Goal: Task Accomplishment & Management: Use online tool/utility

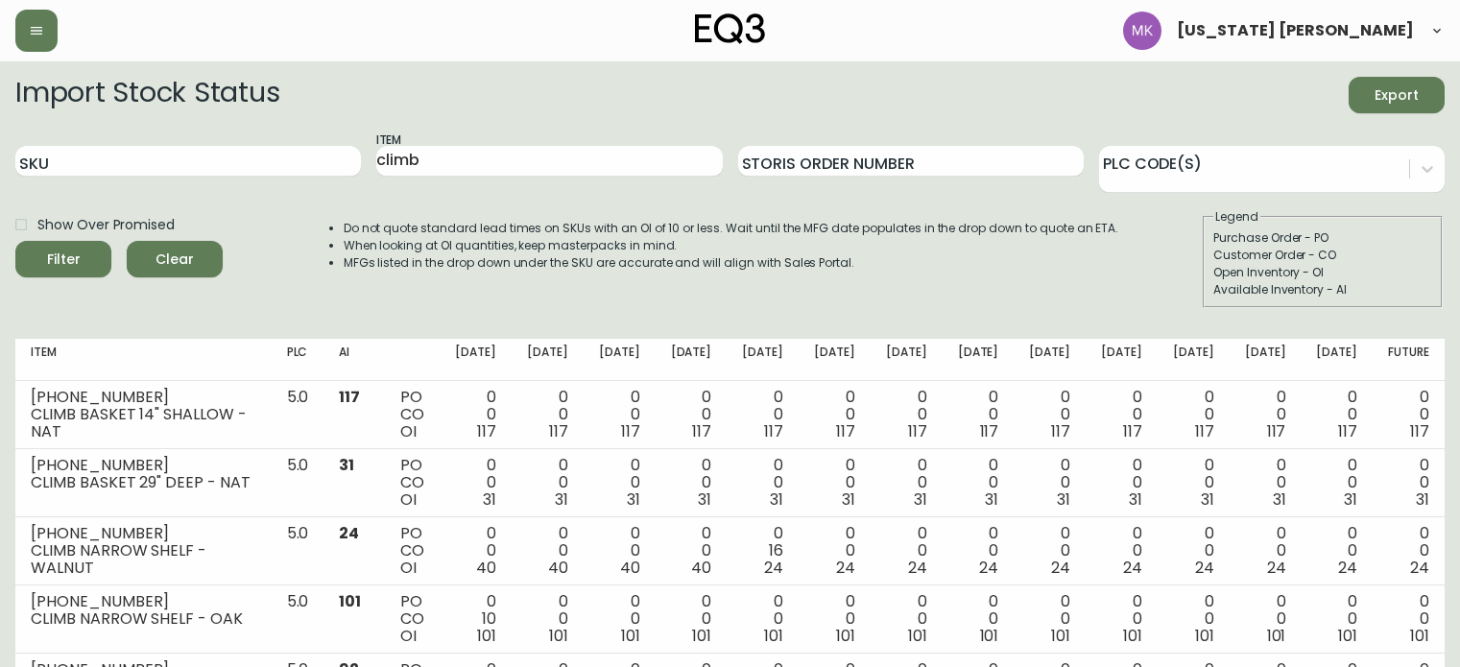
scroll to position [511, 0]
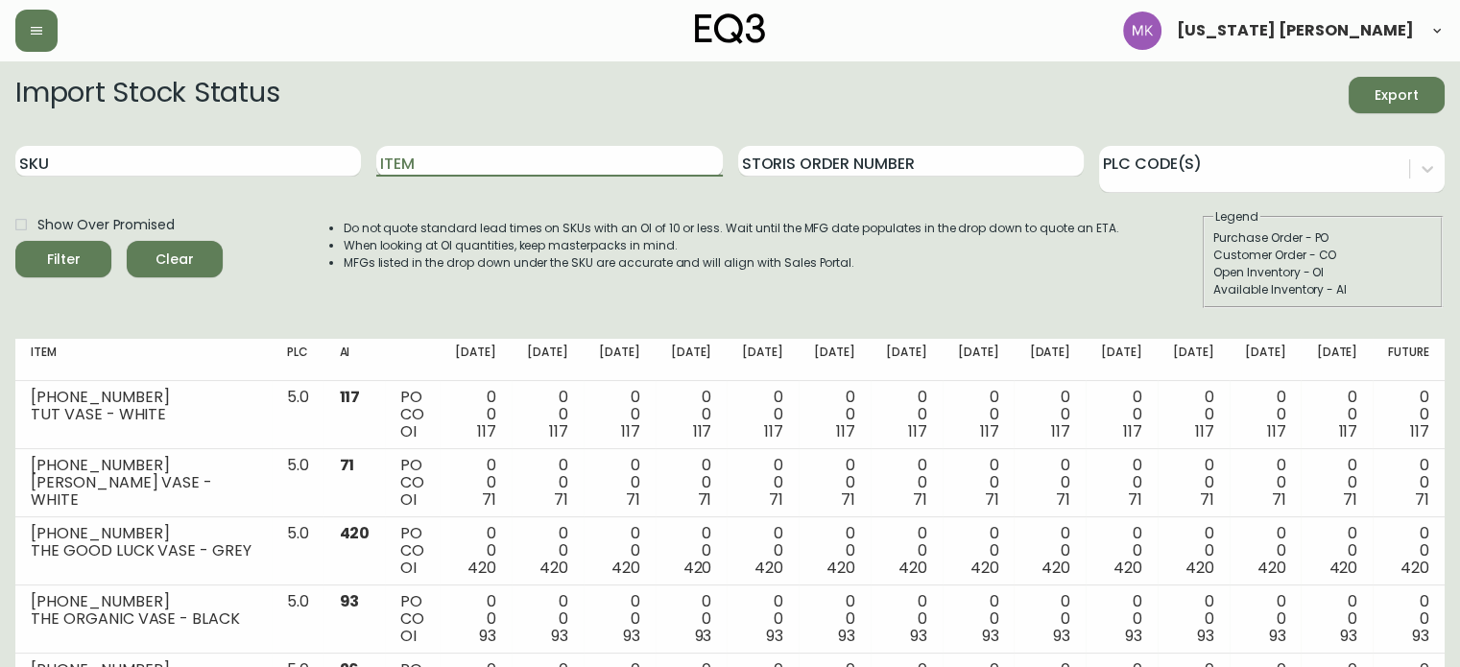
click at [446, 157] on input "Item" at bounding box center [549, 161] width 346 height 31
click at [15, 241] on button "Filter" at bounding box center [63, 259] width 96 height 36
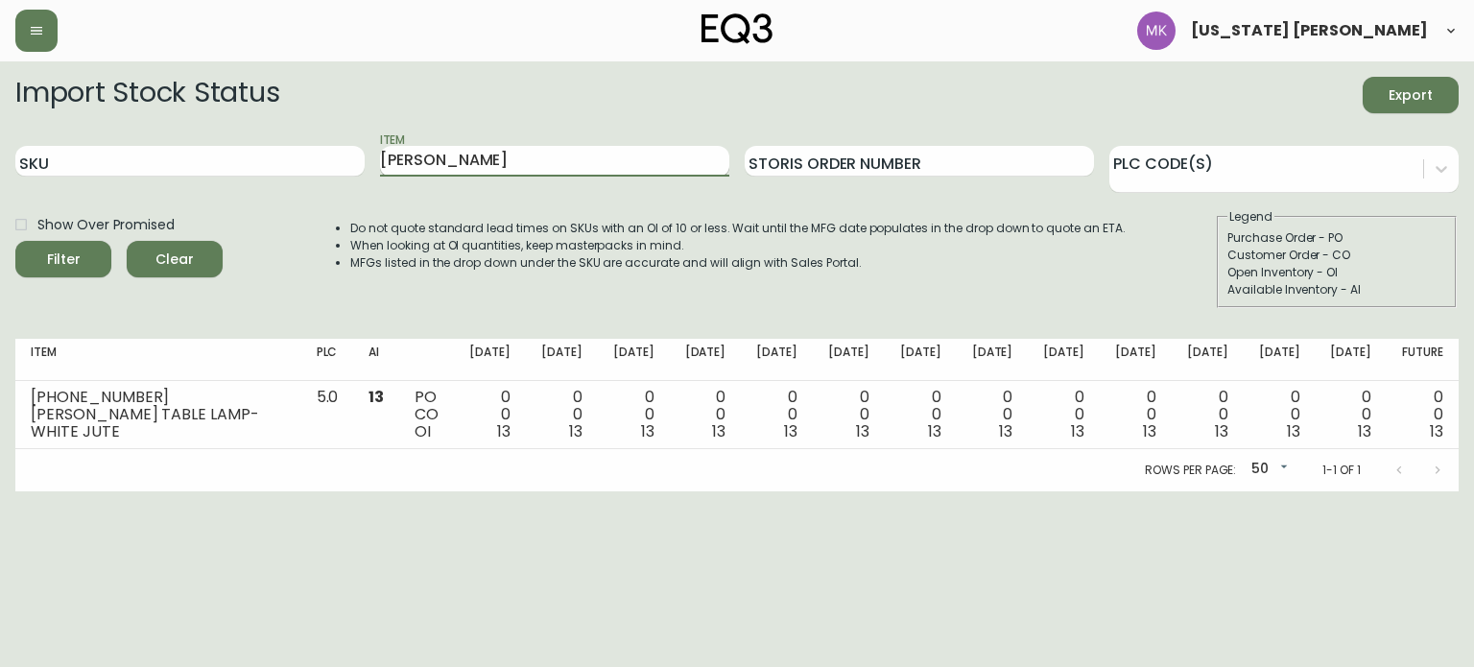
click at [446, 157] on input "[PERSON_NAME]" at bounding box center [554, 161] width 349 height 31
type input "f"
click at [15, 241] on button "Filter" at bounding box center [63, 259] width 96 height 36
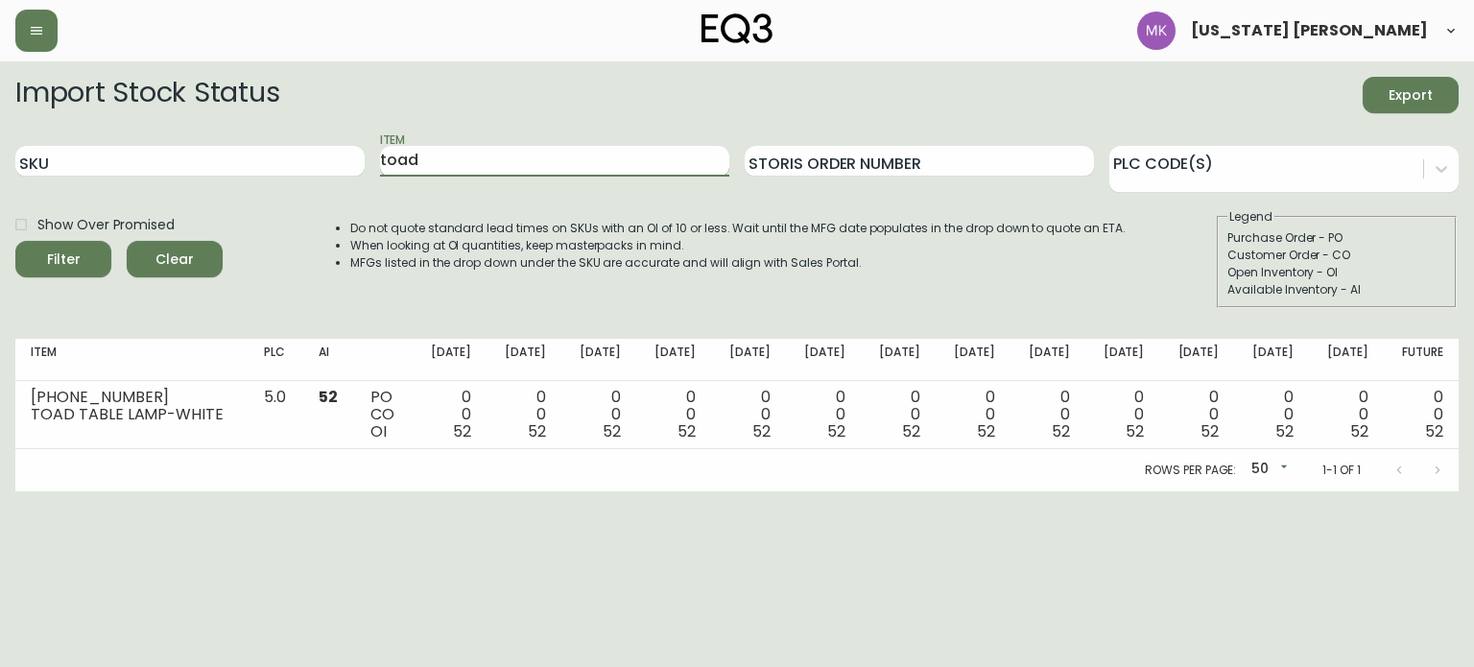
drag, startPoint x: 446, startPoint y: 157, endPoint x: 428, endPoint y: 148, distance: 20.6
click at [428, 148] on input "toad" at bounding box center [554, 161] width 349 height 31
type input "t"
click at [15, 241] on button "Filter" at bounding box center [63, 259] width 96 height 36
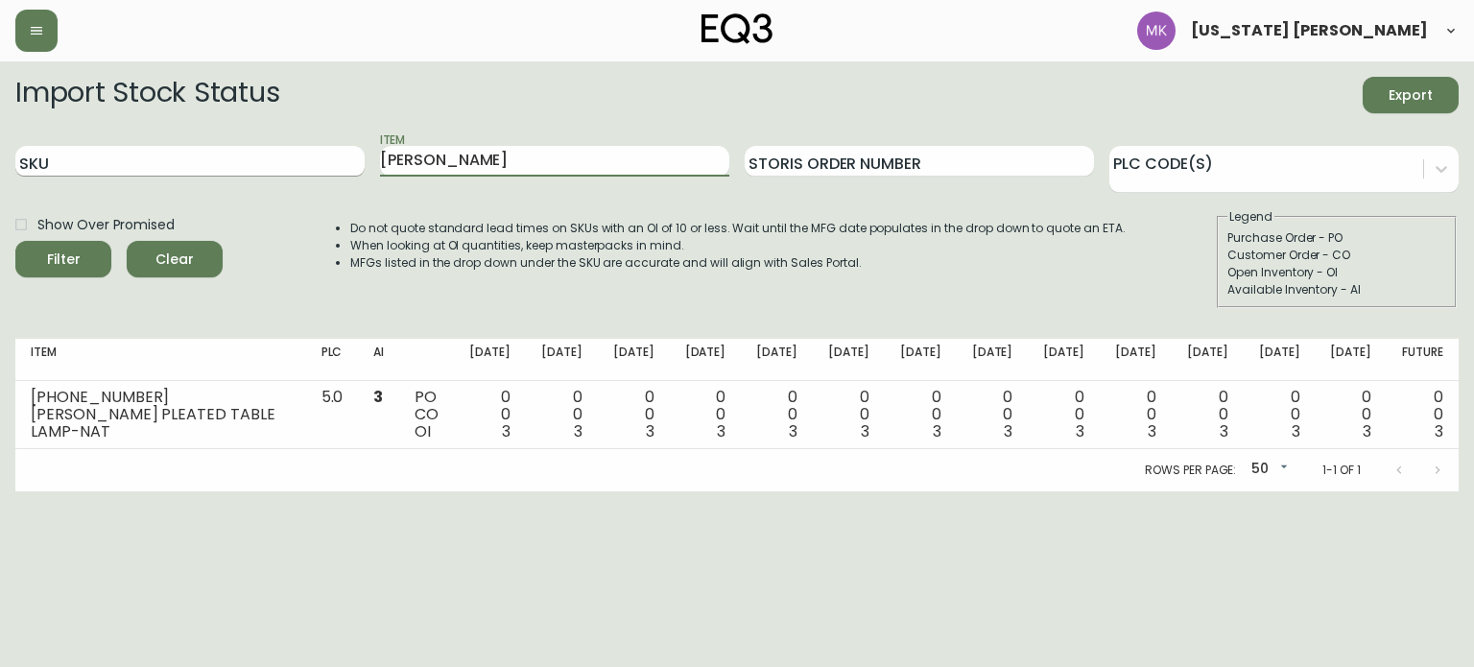
drag, startPoint x: 445, startPoint y: 157, endPoint x: 285, endPoint y: 164, distance: 160.4
click at [285, 164] on div "SKU Item [PERSON_NAME] Order Number PLC Code(s)" at bounding box center [737, 162] width 1444 height 62
type input "[PERSON_NAME]"
click at [15, 241] on button "Filter" at bounding box center [63, 259] width 96 height 36
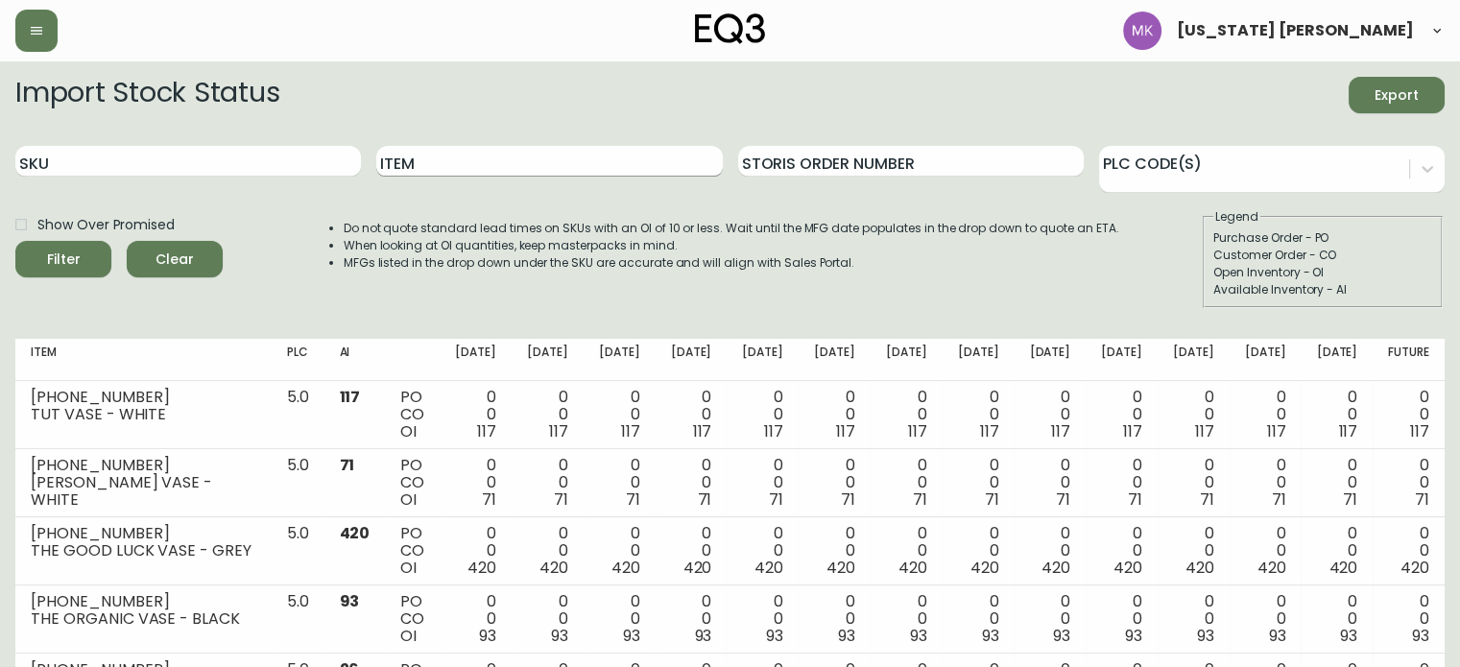
click at [465, 175] on input "Item" at bounding box center [549, 161] width 346 height 31
type input "bon"
click at [15, 241] on button "Filter" at bounding box center [63, 259] width 96 height 36
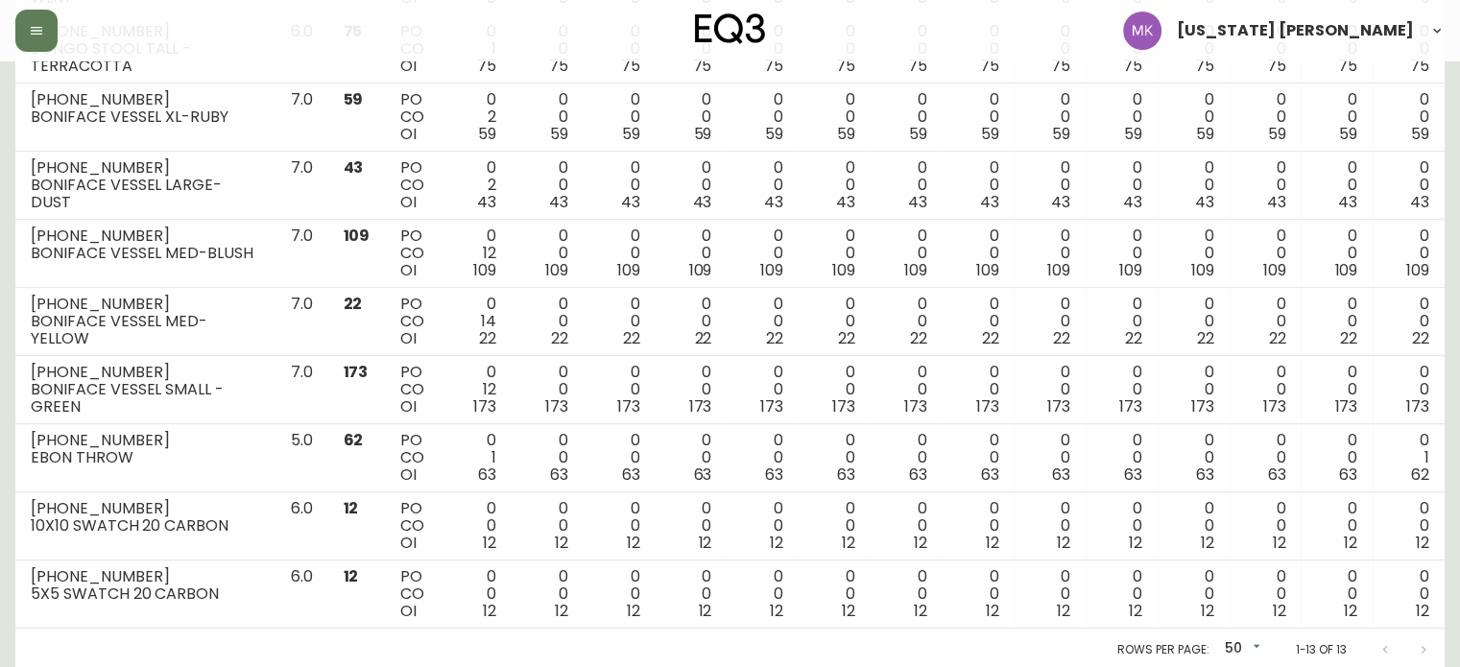
scroll to position [637, 0]
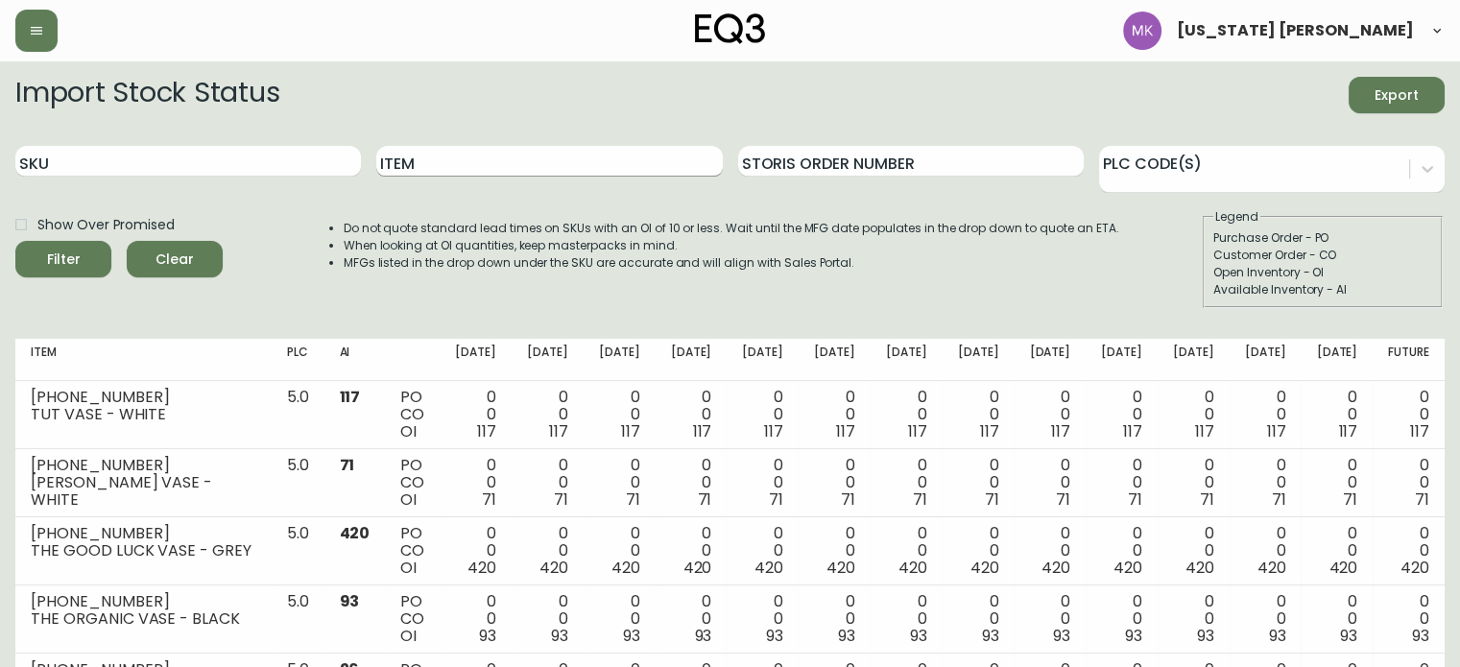
click at [437, 157] on input "Item" at bounding box center [549, 161] width 346 height 31
type input "alfi"
click at [15, 241] on button "Filter" at bounding box center [63, 259] width 96 height 36
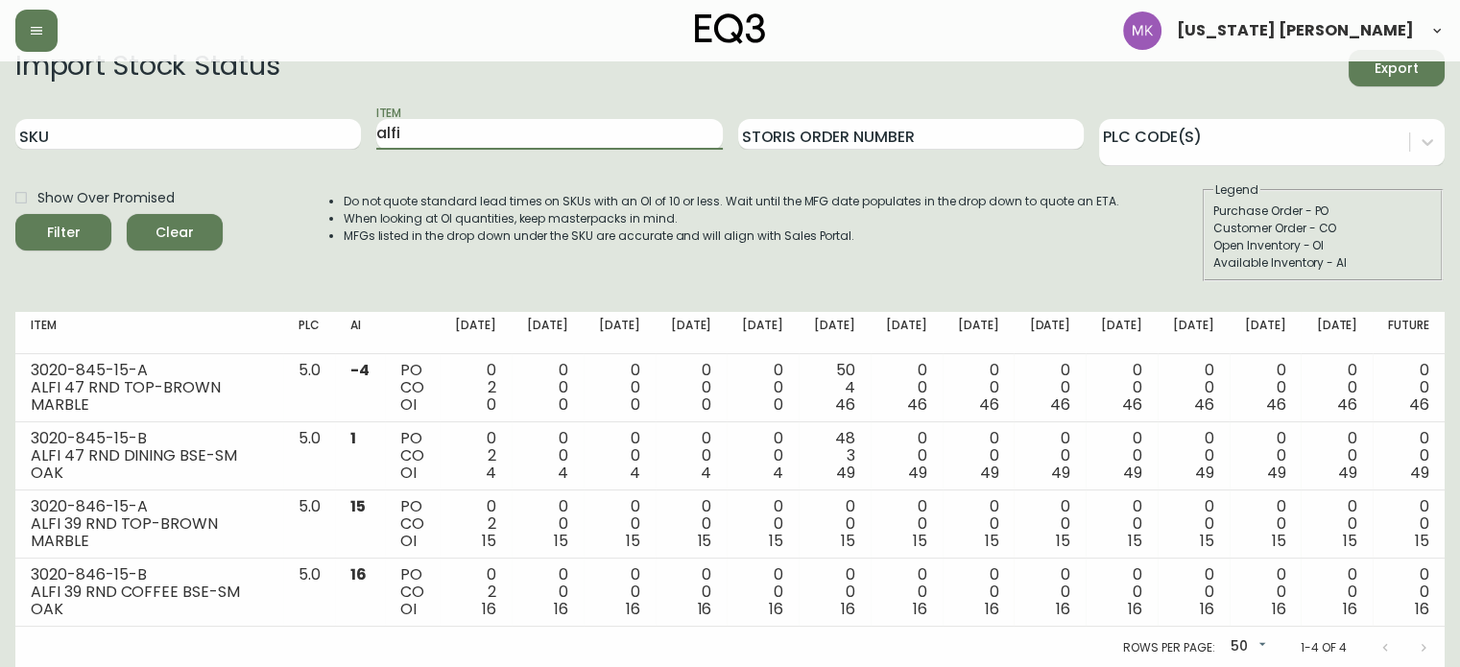
scroll to position [26, 0]
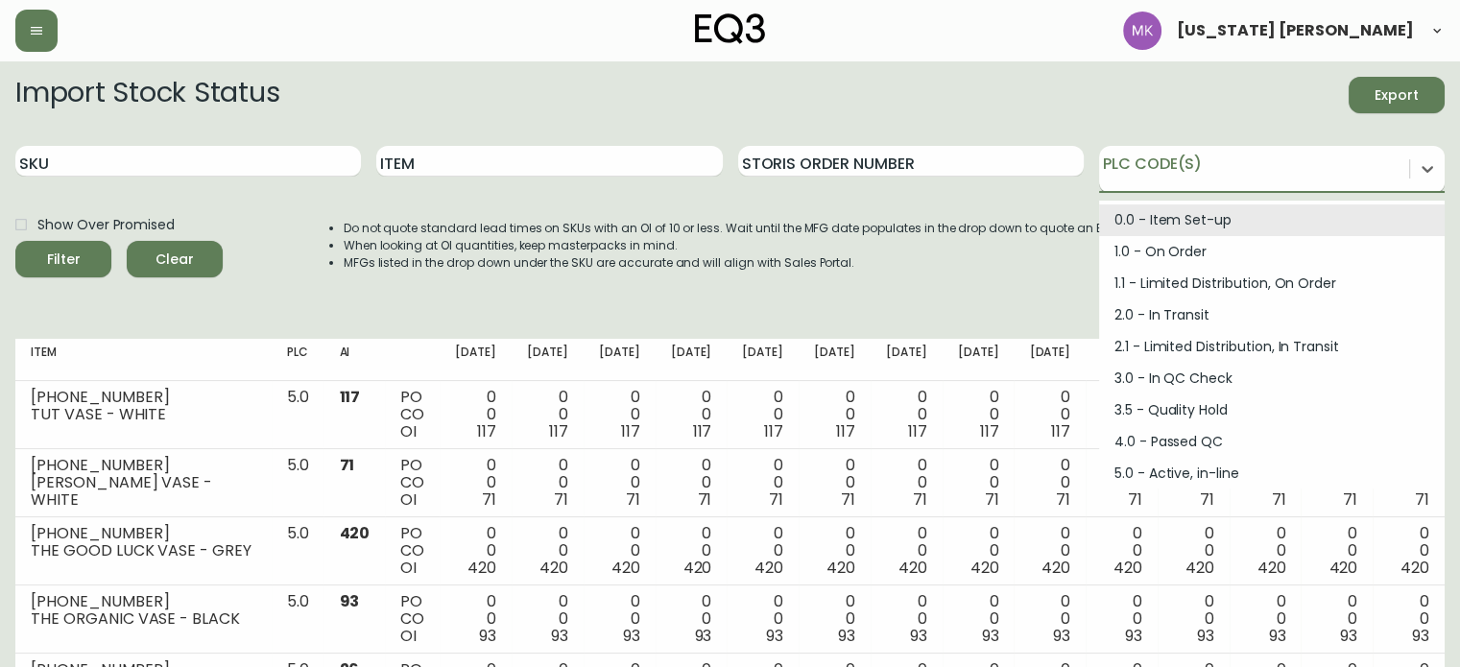
click at [1337, 160] on div at bounding box center [1254, 166] width 310 height 29
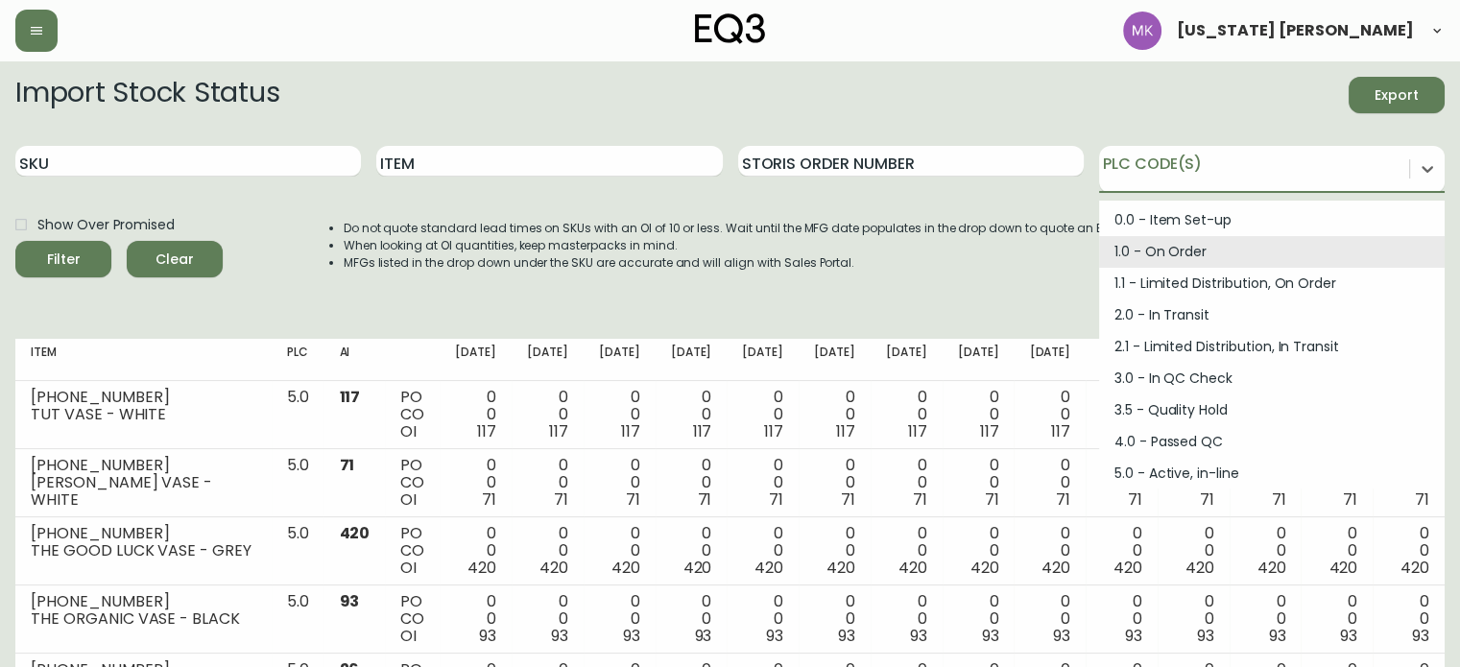
click at [1207, 250] on div "1.0 - On Order" at bounding box center [1272, 252] width 346 height 32
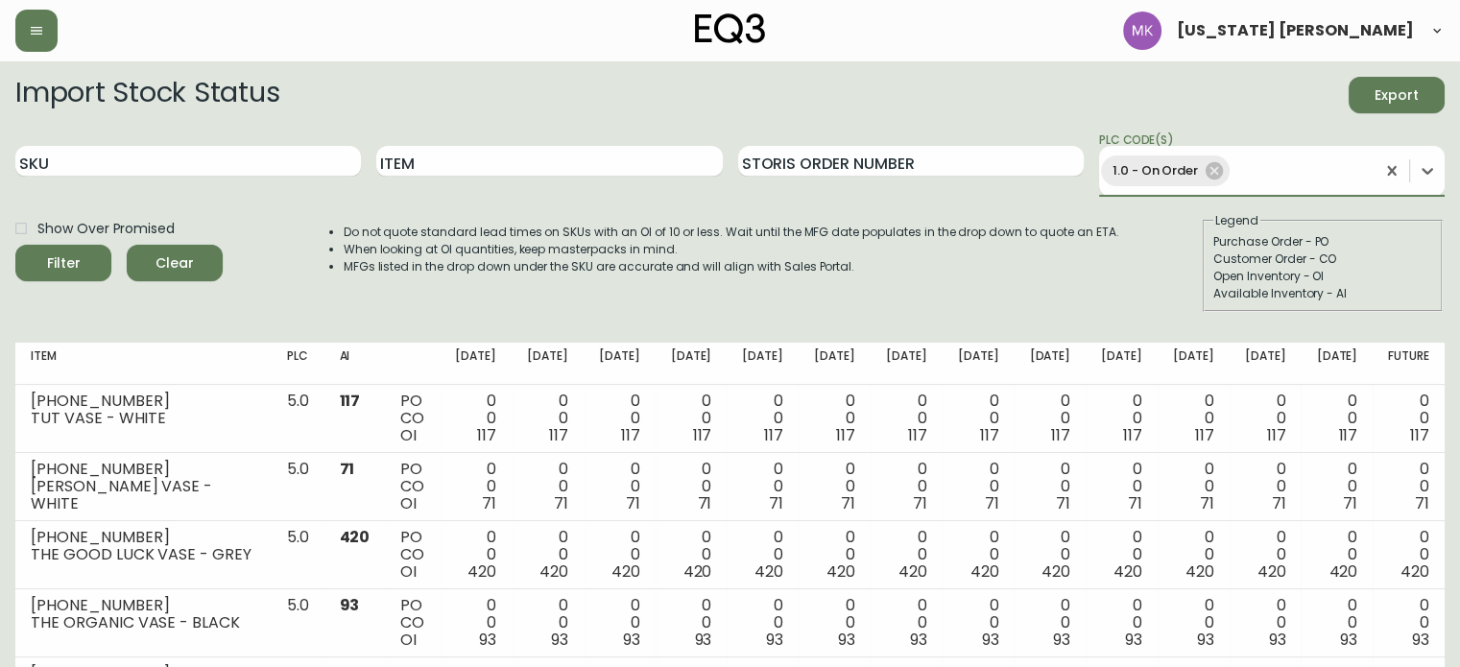
click at [61, 267] on circle "submit" at bounding box center [56, 261] width 21 height 21
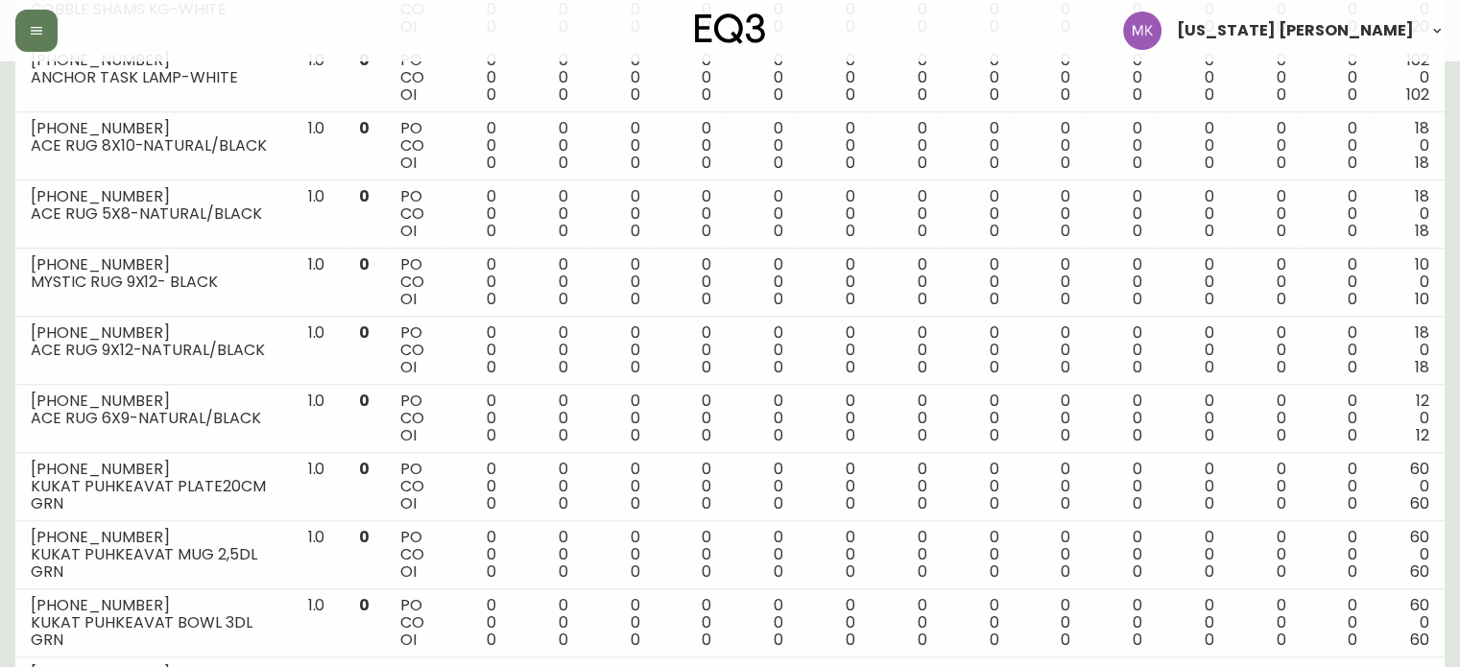
scroll to position [2089, 0]
